Goal: Task Accomplishment & Management: Manage account settings

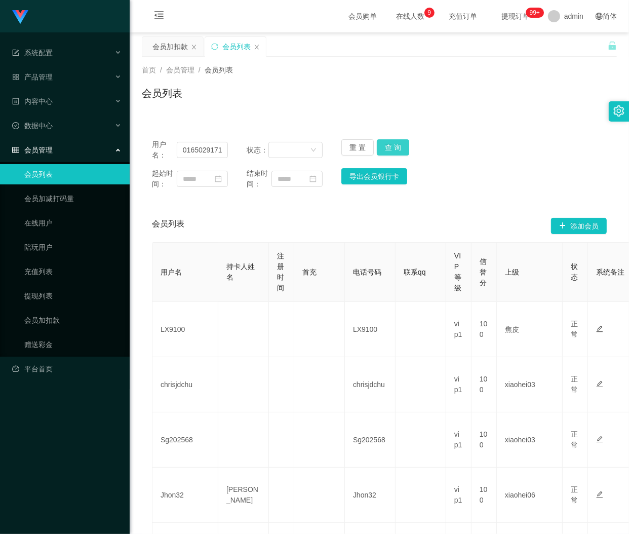
type input "0165029171"
click at [387, 145] on button "查 询" at bounding box center [393, 147] width 32 height 16
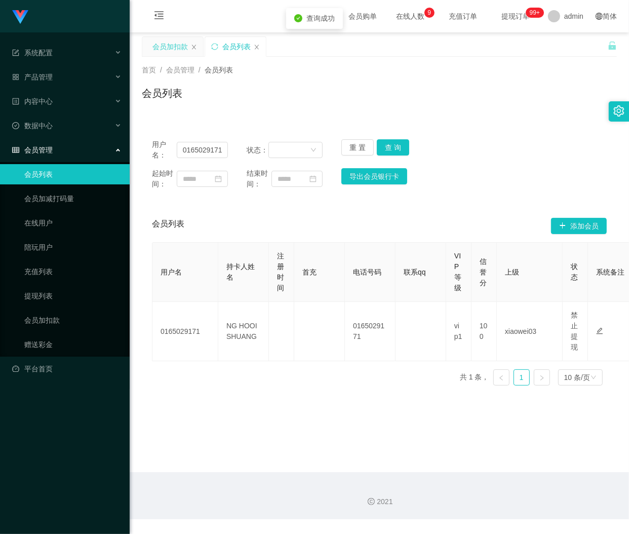
click at [166, 46] on div "会员加扣款" at bounding box center [169, 46] width 35 height 19
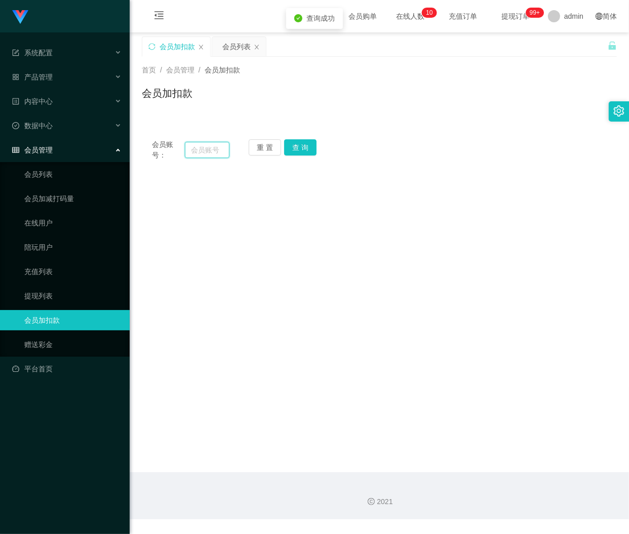
click at [210, 144] on input "text" at bounding box center [207, 150] width 45 height 16
paste input "0165029171"
type input "0165029171"
click at [296, 145] on button "查 询" at bounding box center [300, 147] width 32 height 16
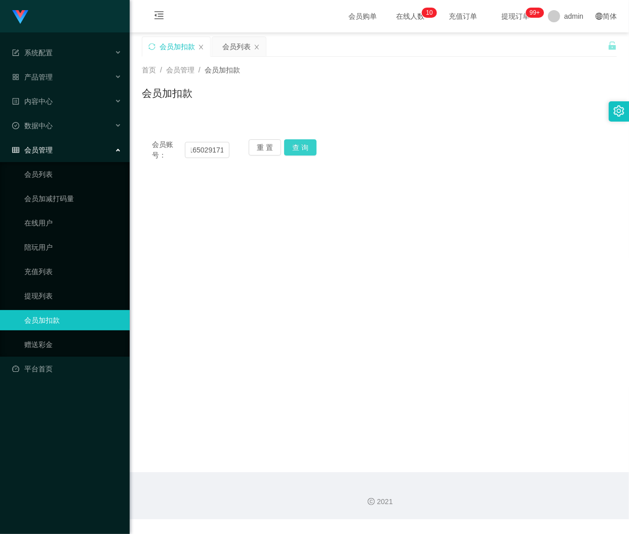
scroll to position [0, 0]
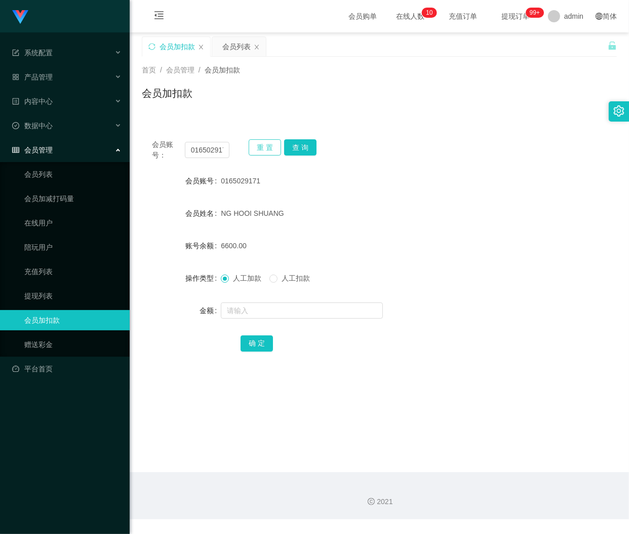
click at [265, 148] on button "重 置" at bounding box center [265, 147] width 32 height 16
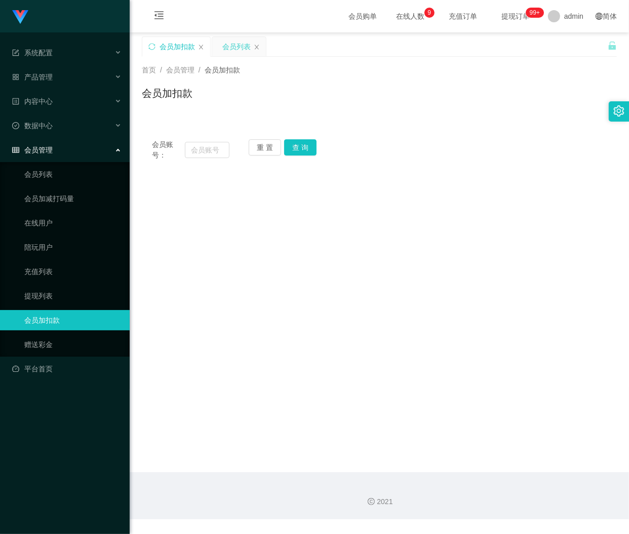
click at [228, 42] on div "会员列表" at bounding box center [236, 46] width 28 height 19
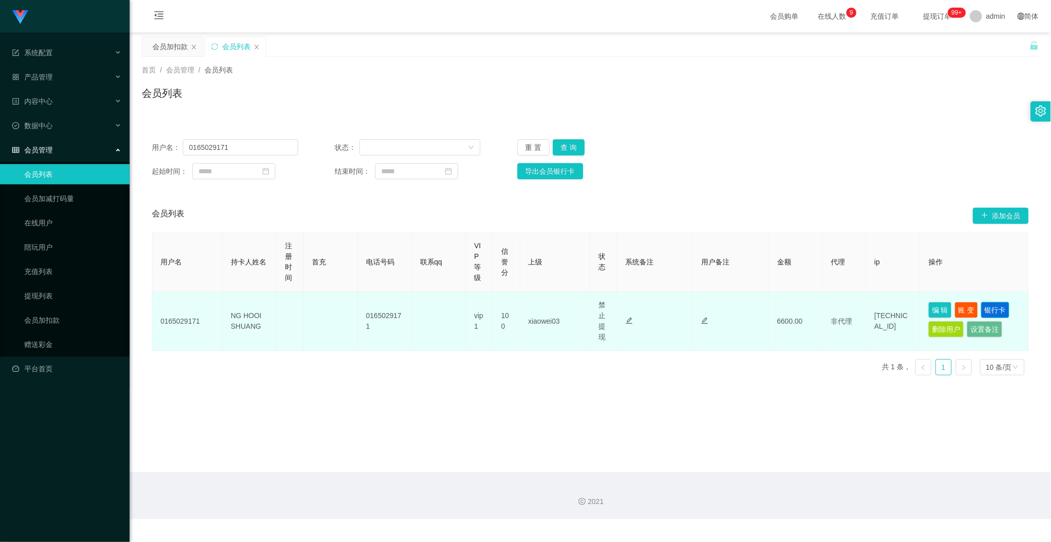
click at [628, 309] on button "银行卡" at bounding box center [995, 310] width 28 height 16
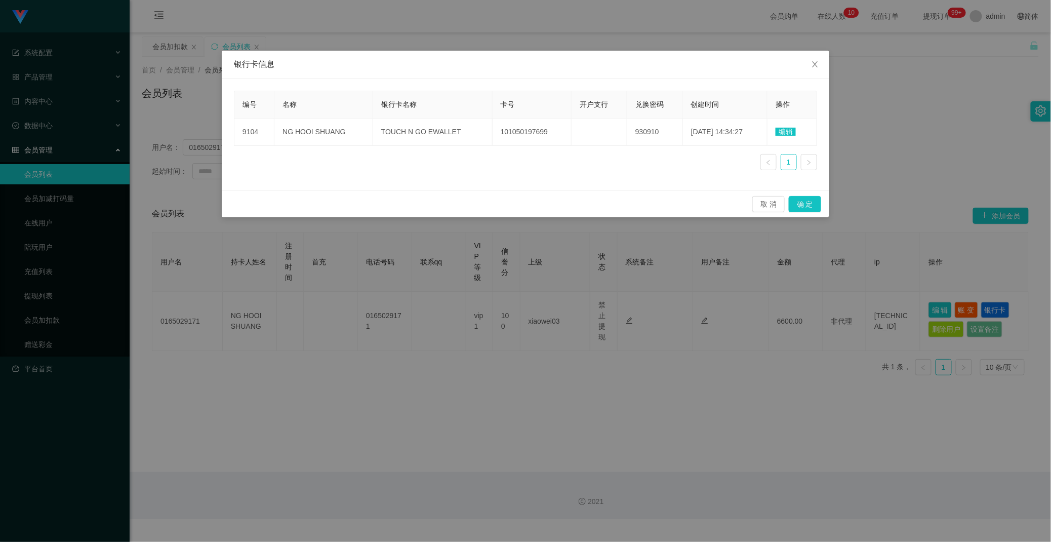
click at [628, 247] on div "银行卡信息 编号 名称 银行卡名称 卡号 开户支行 兑换密码 创建时间 操作 9104 NG HOOI SHUANG TOUCH N GO EWALLET 1…" at bounding box center [525, 271] width 1051 height 542
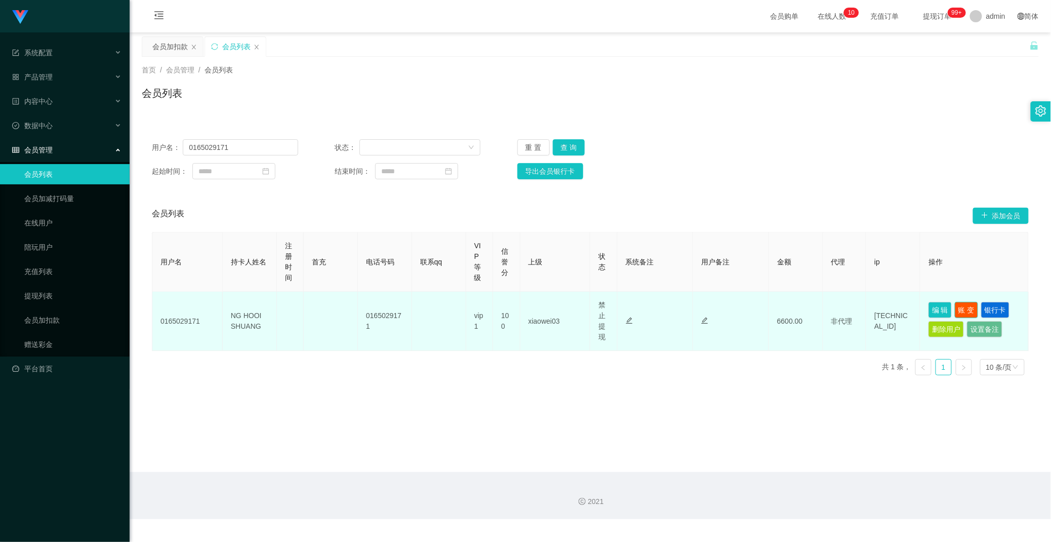
click at [628, 307] on button "账 变" at bounding box center [966, 310] width 23 height 16
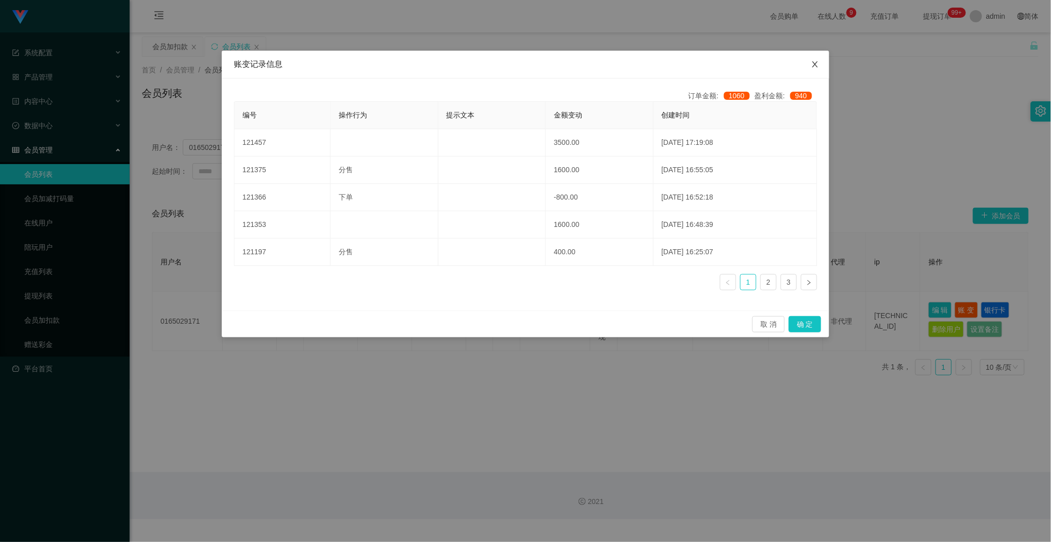
click at [628, 63] on span "Close" at bounding box center [815, 65] width 28 height 28
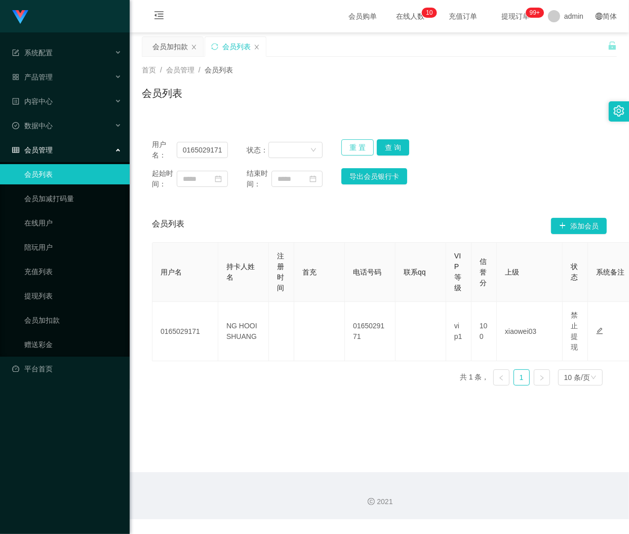
click at [362, 148] on button "重 置" at bounding box center [357, 147] width 32 height 16
